Goal: Entertainment & Leisure: Browse casually

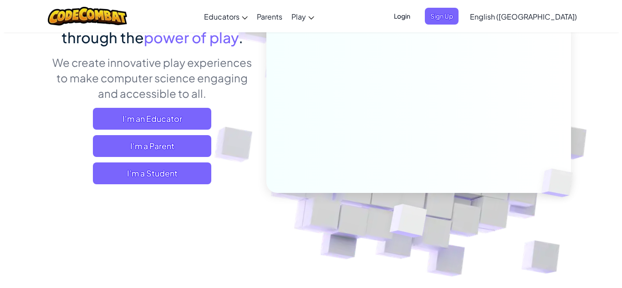
scroll to position [104, 0]
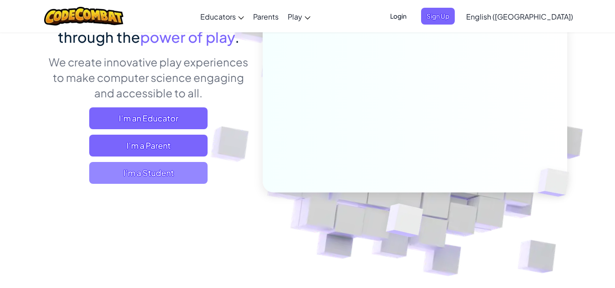
click at [196, 182] on span "I'm a Student" at bounding box center [148, 173] width 118 height 22
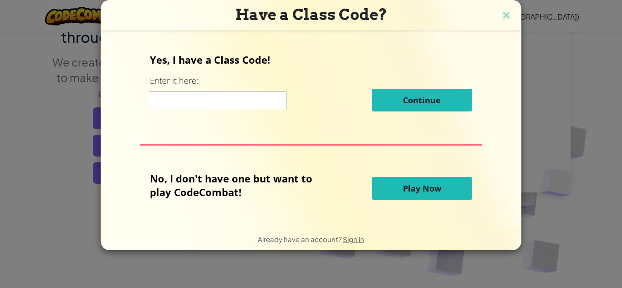
click at [416, 197] on button "Play Now" at bounding box center [422, 188] width 100 height 23
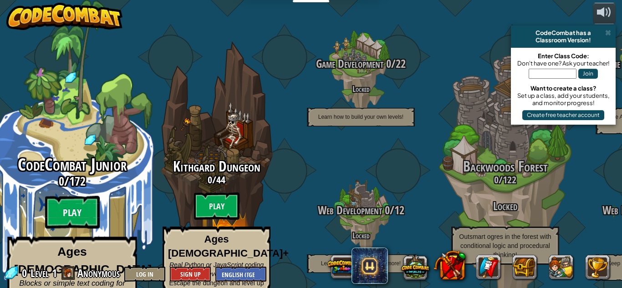
click at [72, 196] on btn "Play" at bounding box center [72, 212] width 55 height 33
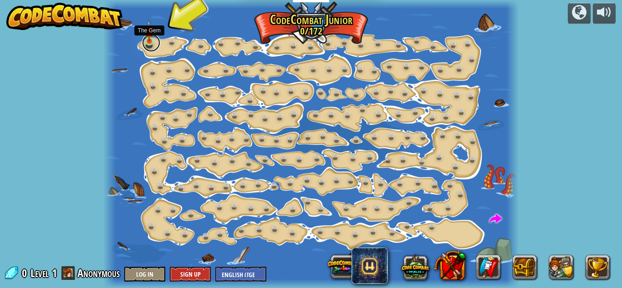
click at [156, 43] on link at bounding box center [151, 43] width 18 height 18
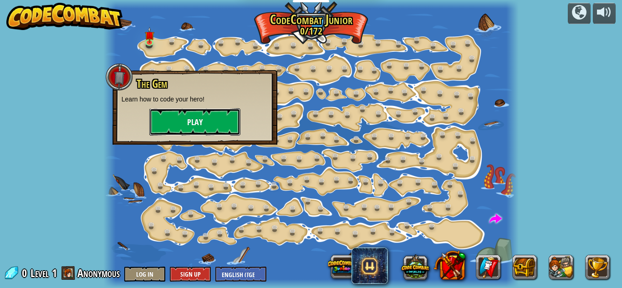
click at [207, 122] on button "Play" at bounding box center [194, 121] width 91 height 27
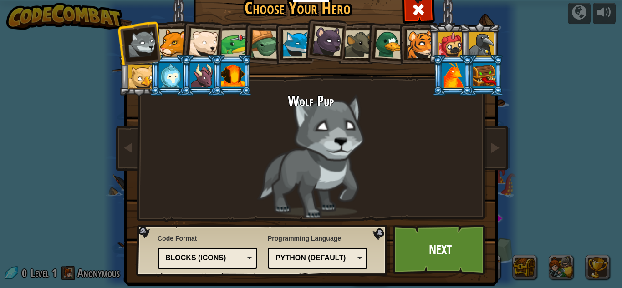
click at [165, 65] on div at bounding box center [171, 75] width 24 height 25
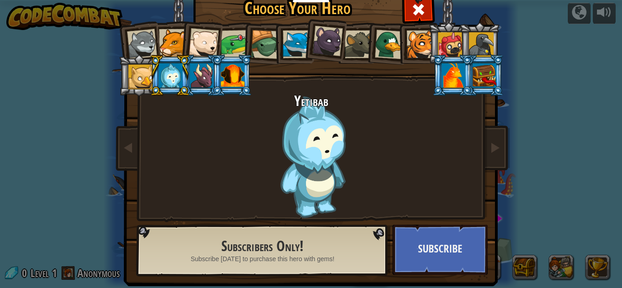
click at [138, 46] on div at bounding box center [142, 44] width 30 height 30
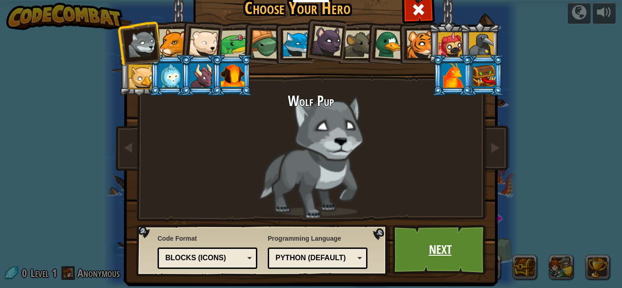
click at [446, 252] on link "Next" at bounding box center [439, 250] width 95 height 50
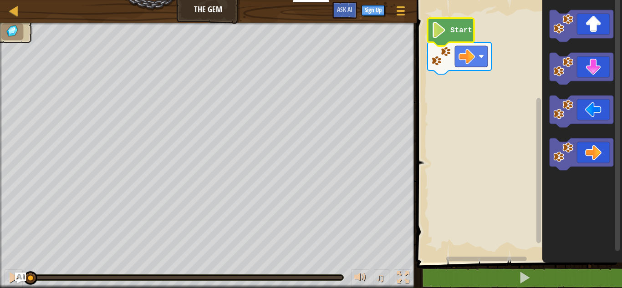
click at [450, 30] on text "Start" at bounding box center [461, 30] width 22 height 8
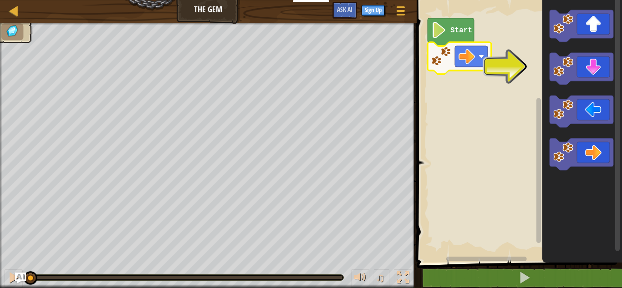
click at [464, 56] on image "Blockly Workspace" at bounding box center [466, 56] width 16 height 16
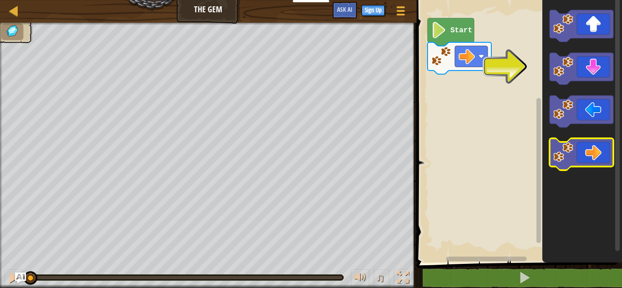
click at [602, 167] on icon "Blockly Workspace" at bounding box center [581, 154] width 64 height 32
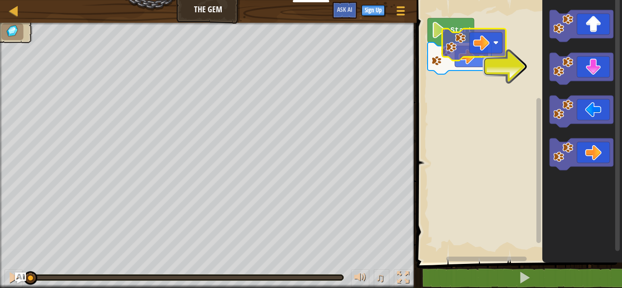
click at [472, 35] on div "Start" at bounding box center [518, 128] width 208 height 267
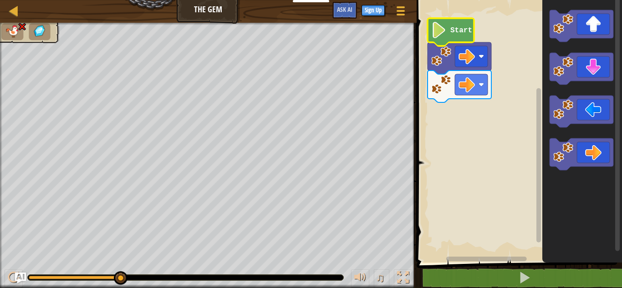
click at [455, 36] on icon "Blockly Workspace" at bounding box center [450, 32] width 46 height 28
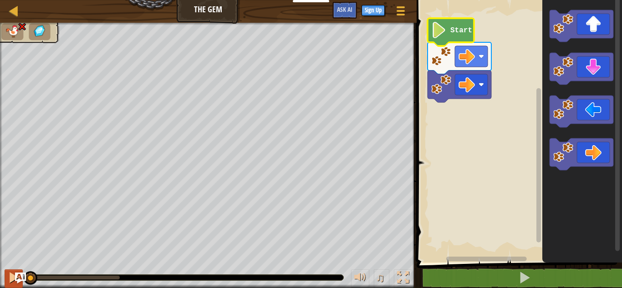
drag, startPoint x: 116, startPoint y: 278, endPoint x: 9, endPoint y: 278, distance: 107.0
click at [9, 278] on div "♫" at bounding box center [208, 275] width 416 height 27
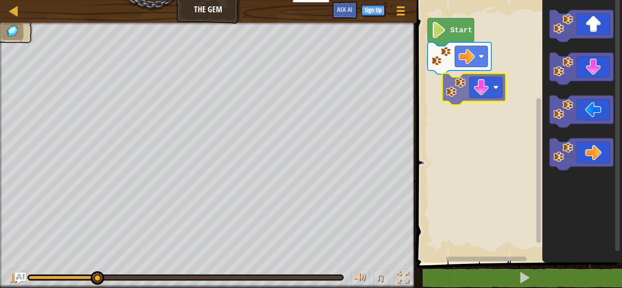
click at [483, 92] on div "Start" at bounding box center [518, 128] width 208 height 267
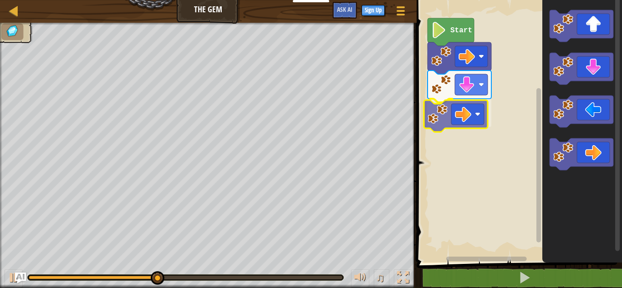
click at [446, 117] on div "Start" at bounding box center [518, 128] width 208 height 267
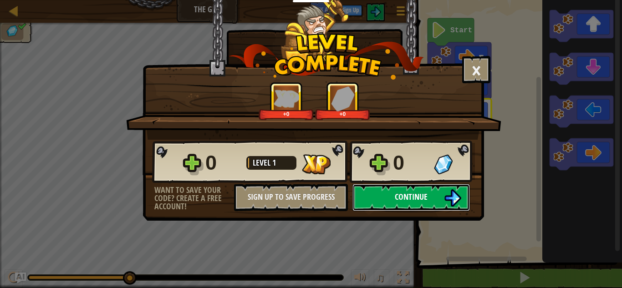
click at [375, 195] on button "Continue" at bounding box center [410, 197] width 117 height 27
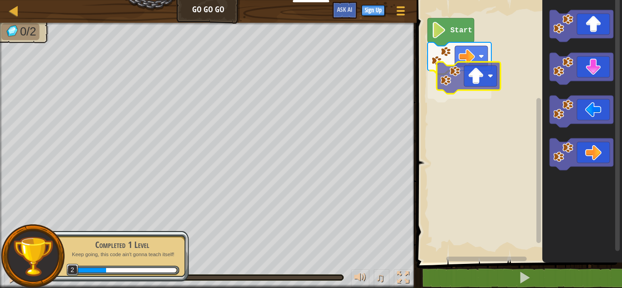
click at [469, 88] on div "Start" at bounding box center [518, 128] width 208 height 267
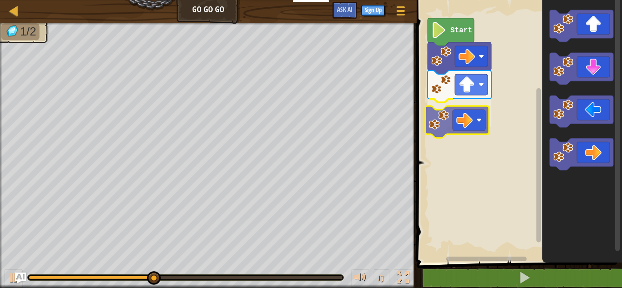
click at [458, 122] on div "Start" at bounding box center [518, 128] width 208 height 267
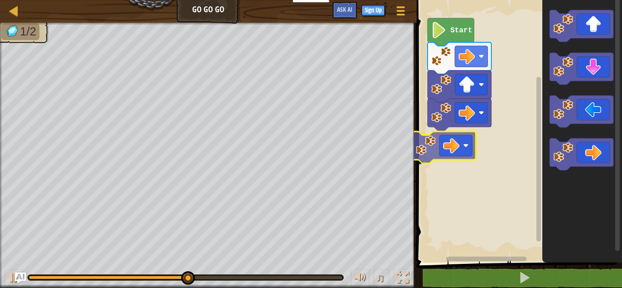
click at [436, 150] on div "Start" at bounding box center [518, 128] width 208 height 267
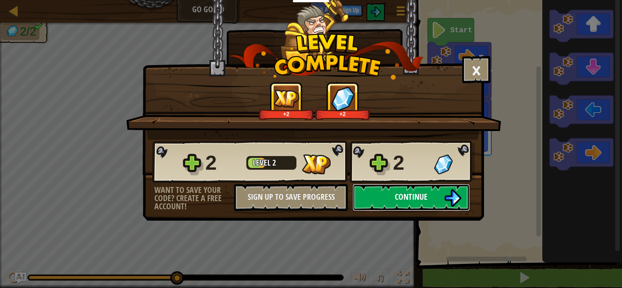
click at [446, 196] on img at bounding box center [452, 197] width 17 height 17
